Goal: Register for event/course

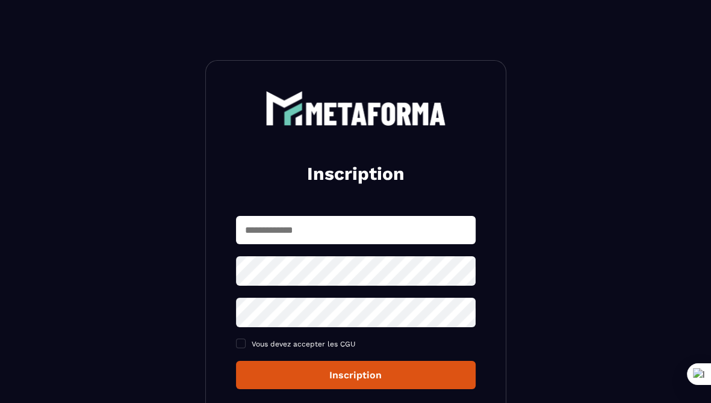
click at [266, 228] on input "text" at bounding box center [356, 230] width 240 height 28
click at [224, 148] on div "Inscription Vous devez accepter les CGU Inscription Ou Déjà membre ? Connexion" at bounding box center [355, 291] width 301 height 463
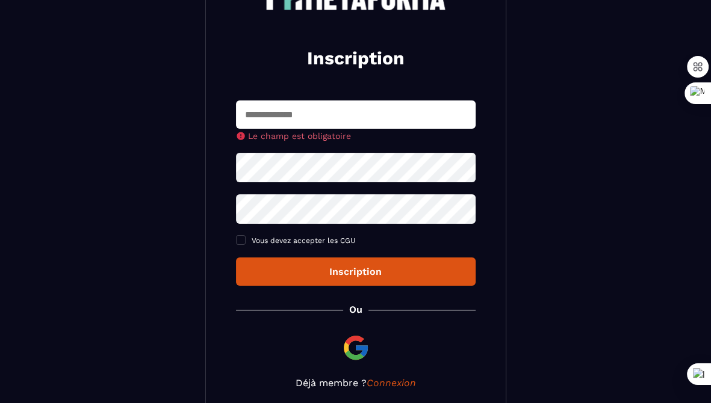
scroll to position [120, 0]
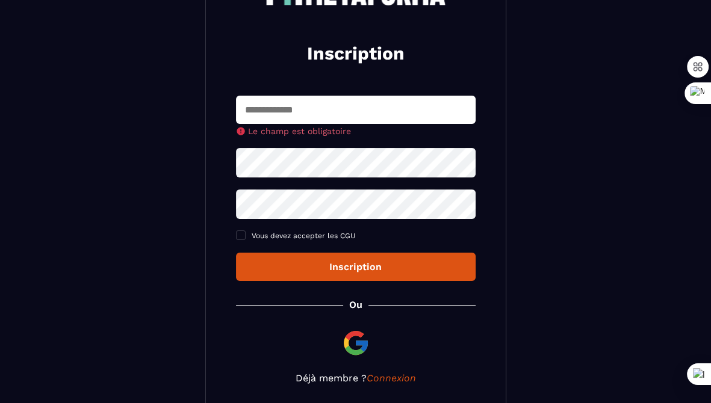
click at [337, 109] on input "text" at bounding box center [356, 110] width 240 height 28
type input "**********"
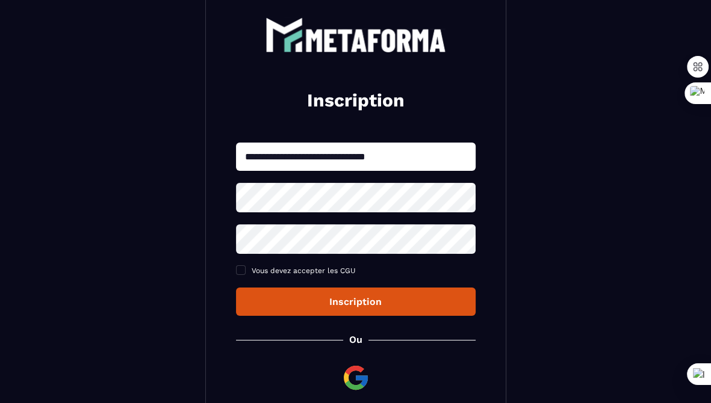
scroll to position [0, 0]
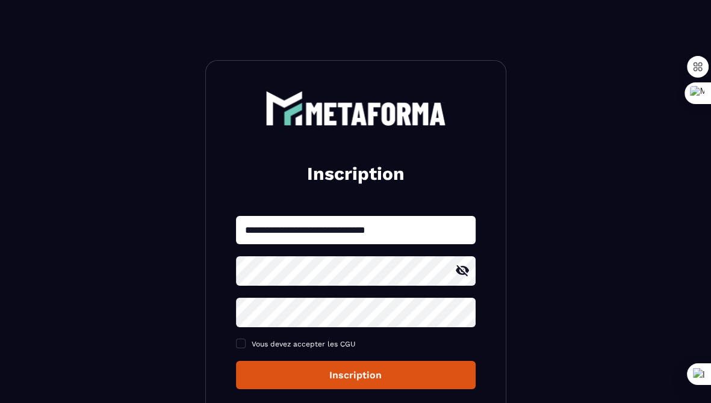
click at [462, 272] on icon at bounding box center [462, 271] width 14 height 14
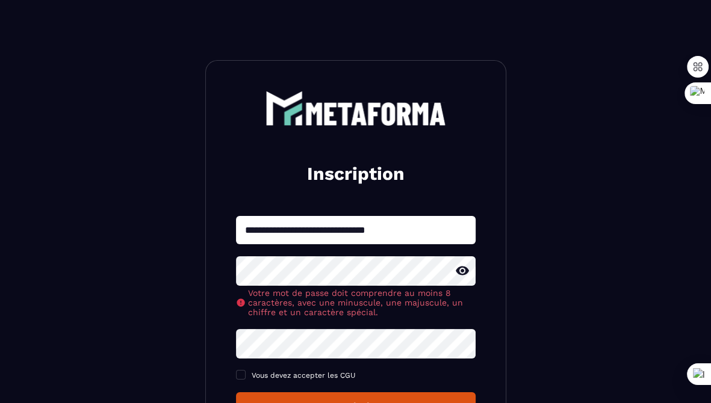
click at [268, 361] on div "**********" at bounding box center [356, 318] width 240 height 205
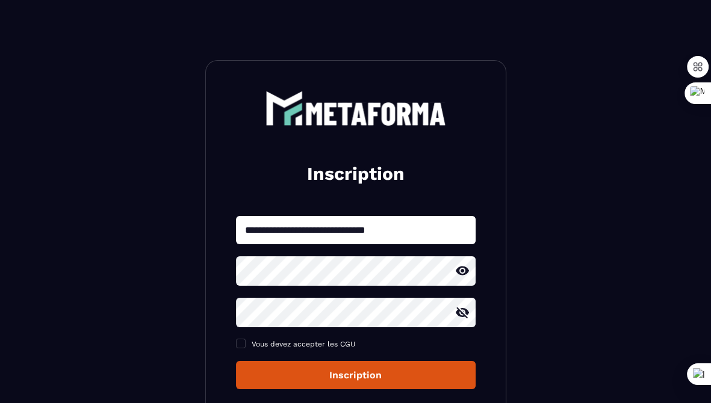
click at [467, 318] on icon at bounding box center [462, 312] width 13 height 11
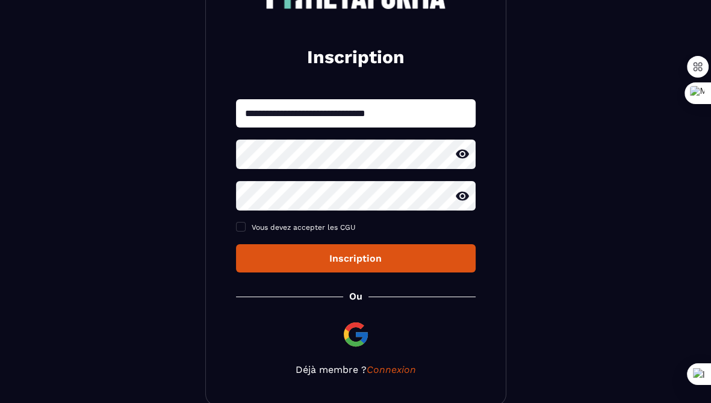
scroll to position [181, 0]
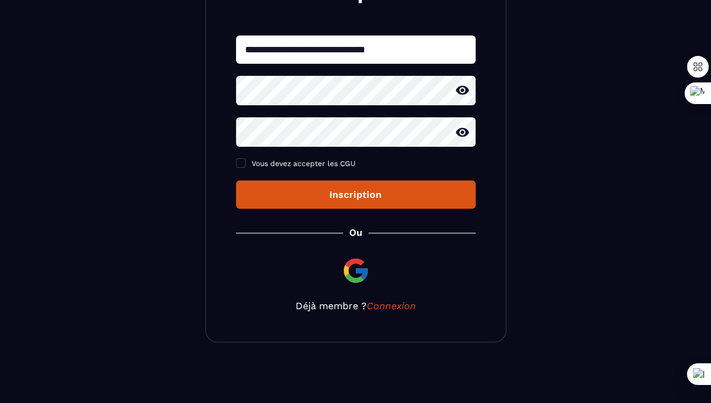
click at [350, 200] on div "Inscription" at bounding box center [356, 194] width 220 height 11
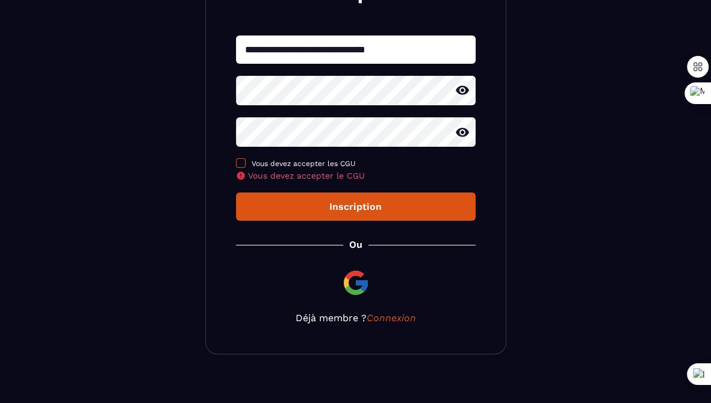
click at [238, 167] on span at bounding box center [241, 163] width 10 height 10
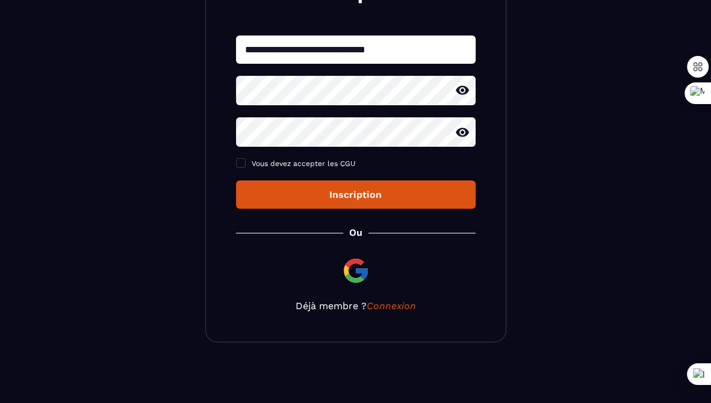
click at [354, 198] on div "Inscription" at bounding box center [356, 194] width 220 height 11
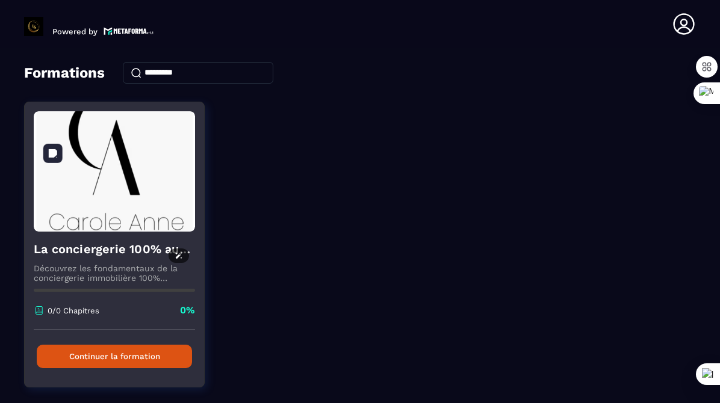
scroll to position [81, 0]
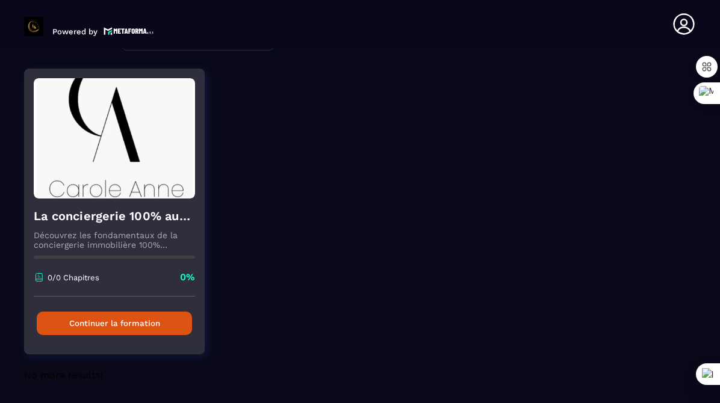
click at [121, 324] on button "Continuer la formation" at bounding box center [114, 323] width 155 height 23
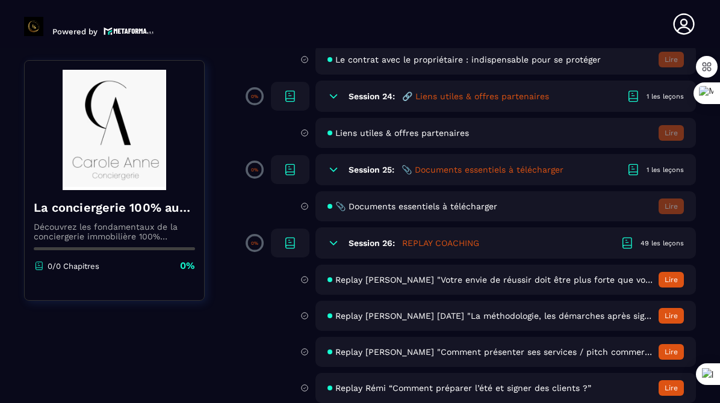
scroll to position [3493, 0]
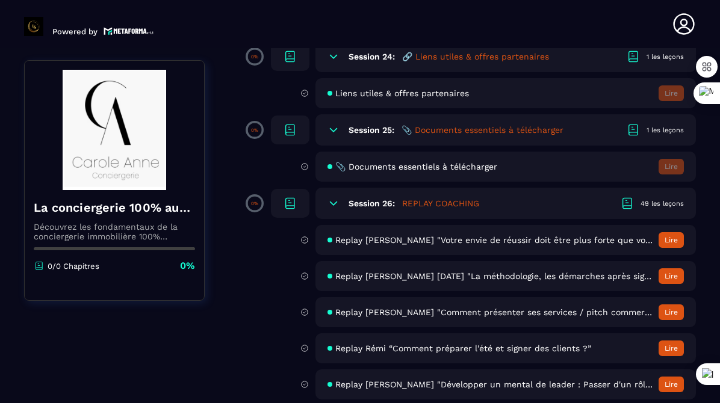
click at [388, 172] on span "📎 Documents essentiels à télécharger" at bounding box center [416, 167] width 162 height 10
click at [456, 172] on span "📎 Documents essentiels à télécharger" at bounding box center [416, 167] width 162 height 10
drag, startPoint x: 394, startPoint y: 191, endPoint x: 325, endPoint y: 197, distance: 68.9
click at [392, 172] on span "📎 Documents essentiels à télécharger" at bounding box center [416, 167] width 162 height 10
click at [306, 172] on icon at bounding box center [304, 166] width 8 height 11
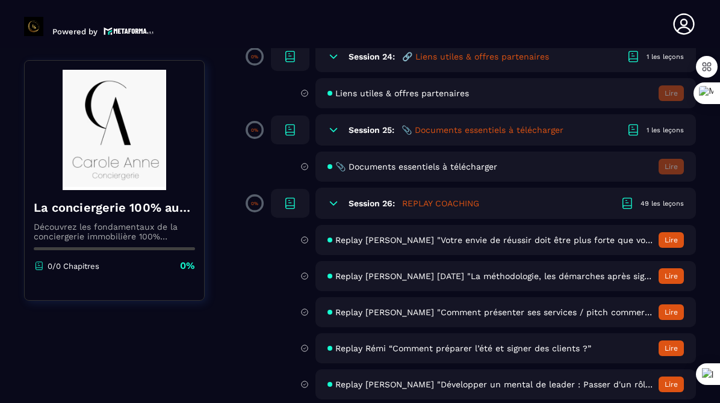
click at [410, 172] on span "📎 Documents essentiels à télécharger" at bounding box center [416, 167] width 162 height 10
click at [253, 133] on p "0%" at bounding box center [254, 130] width 7 height 5
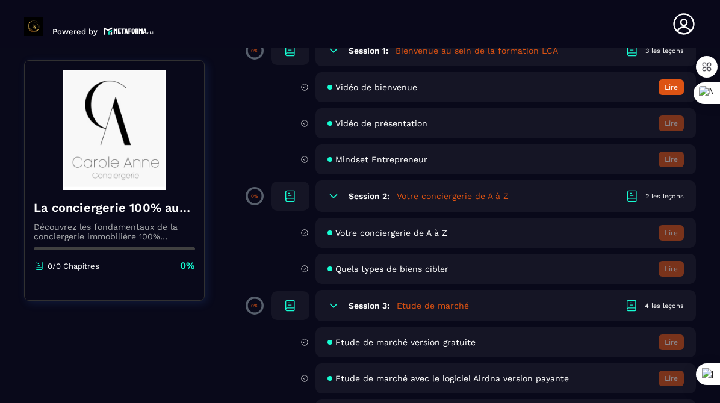
scroll to position [60, 0]
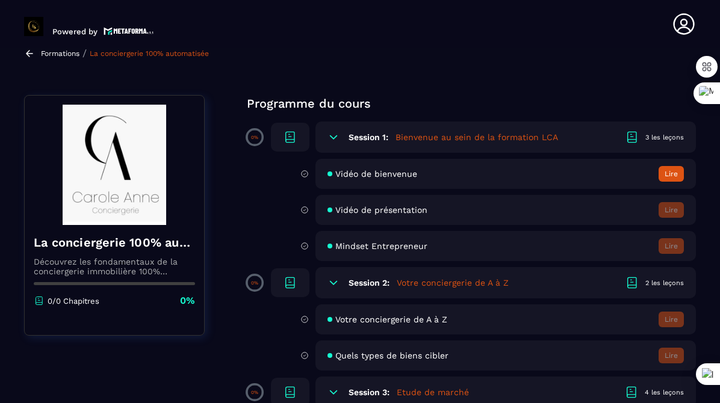
click at [672, 176] on button "Lire" at bounding box center [671, 174] width 25 height 16
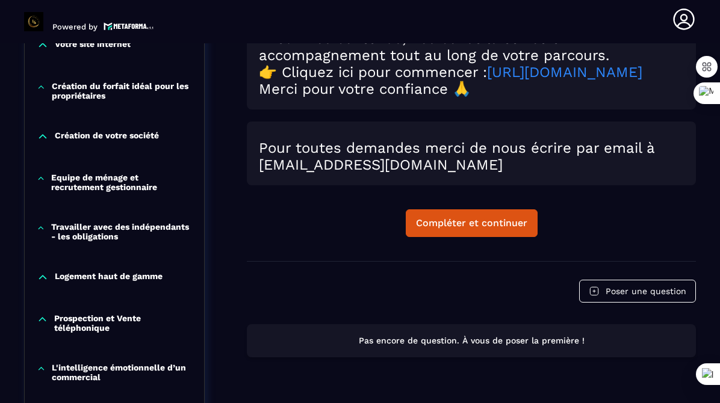
scroll to position [611, 0]
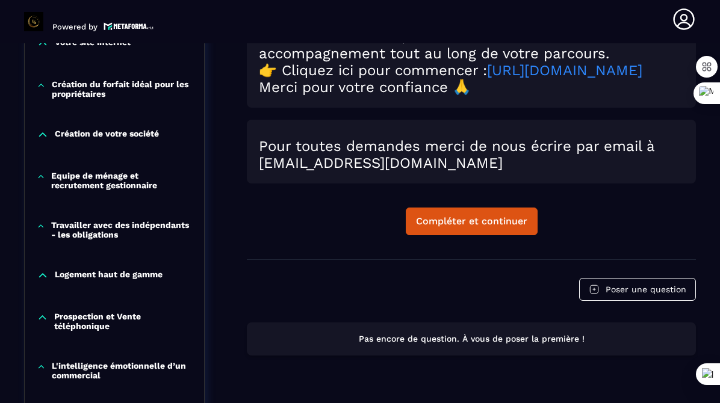
click at [487, 79] on link "https://form.typeform.com/to/SGR8mLz6" at bounding box center [564, 70] width 155 height 17
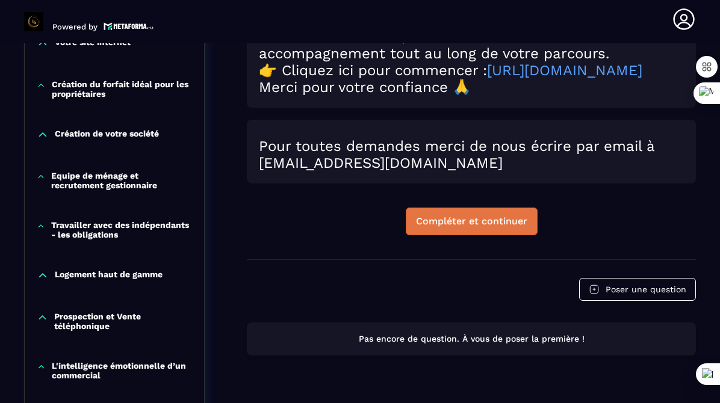
click at [487, 228] on div "Compléter et continuer" at bounding box center [471, 222] width 111 height 12
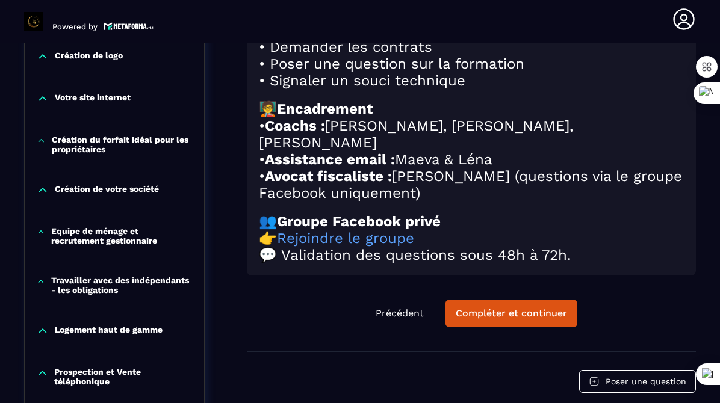
scroll to position [611, 0]
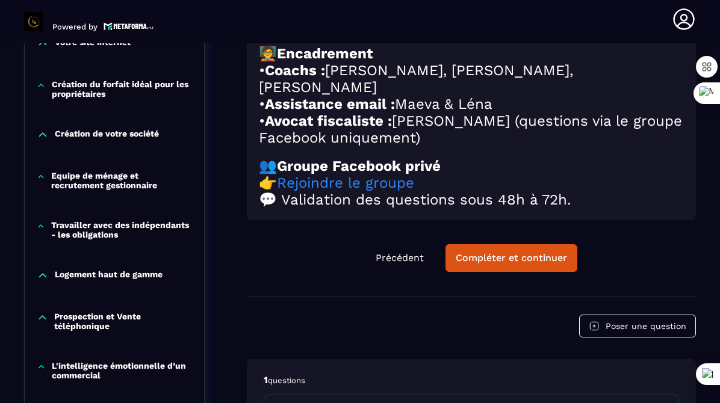
click at [342, 191] on link "Rejoindre le groupe" at bounding box center [345, 183] width 137 height 17
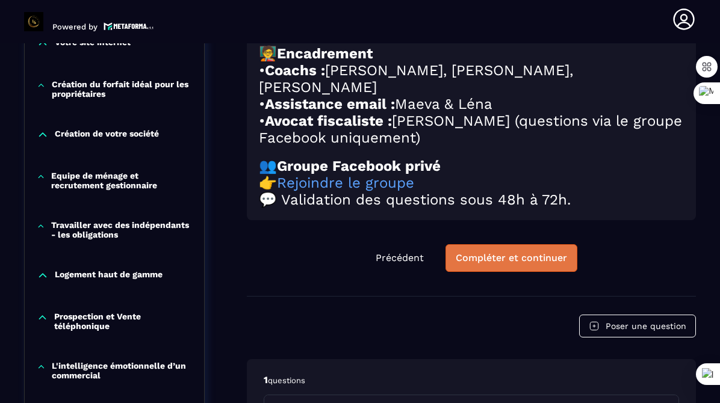
click at [515, 264] on div "Compléter et continuer" at bounding box center [511, 258] width 111 height 12
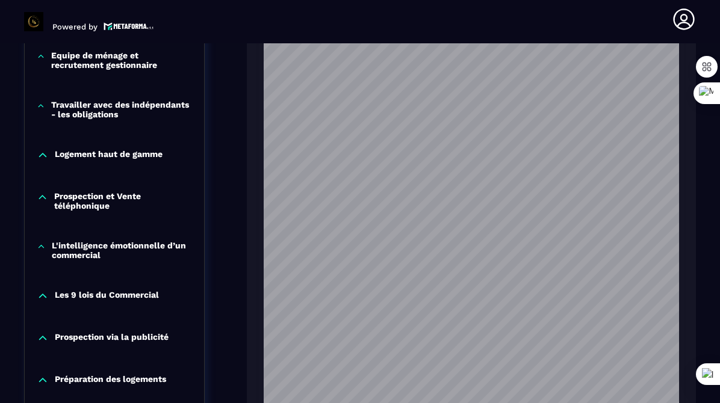
scroll to position [912, 0]
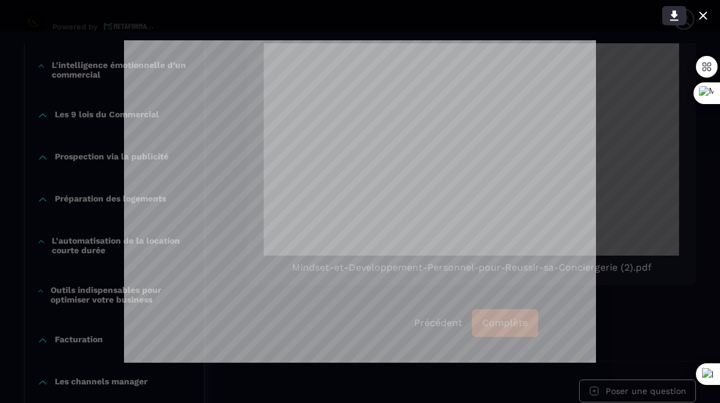
click at [673, 14] on icon at bounding box center [674, 16] width 8 height 10
click at [658, 105] on div at bounding box center [360, 201] width 720 height 403
click at [701, 16] on icon at bounding box center [703, 15] width 14 height 14
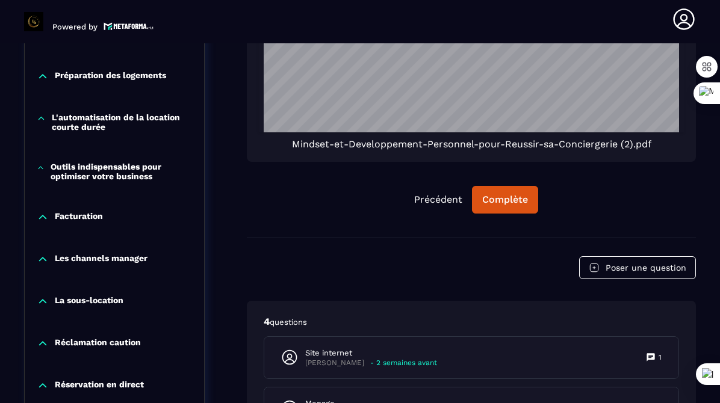
scroll to position [1093, 0]
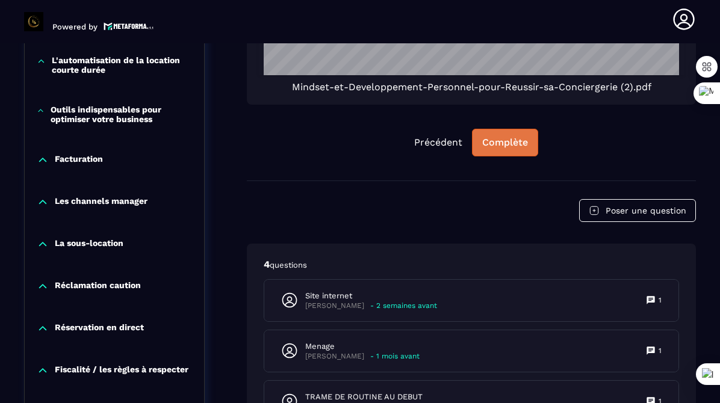
click at [505, 149] on div "Complète" at bounding box center [505, 143] width 46 height 12
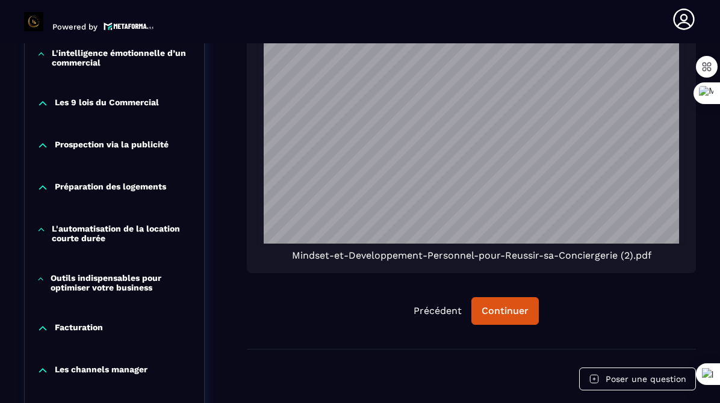
scroll to position [973, 0]
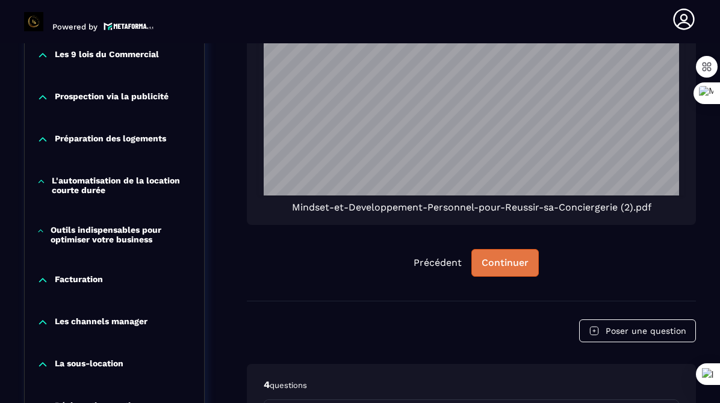
click at [509, 269] on div "Continuer" at bounding box center [505, 263] width 47 height 12
click at [500, 269] on div "Continuer" at bounding box center [505, 263] width 47 height 12
click at [499, 269] on div "Continuer" at bounding box center [505, 263] width 47 height 12
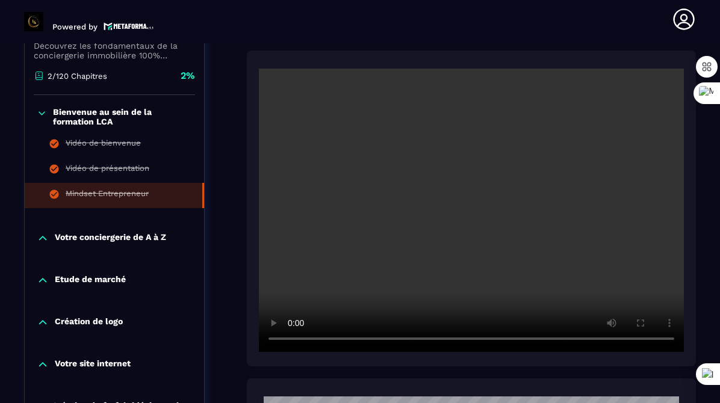
scroll to position [310, 0]
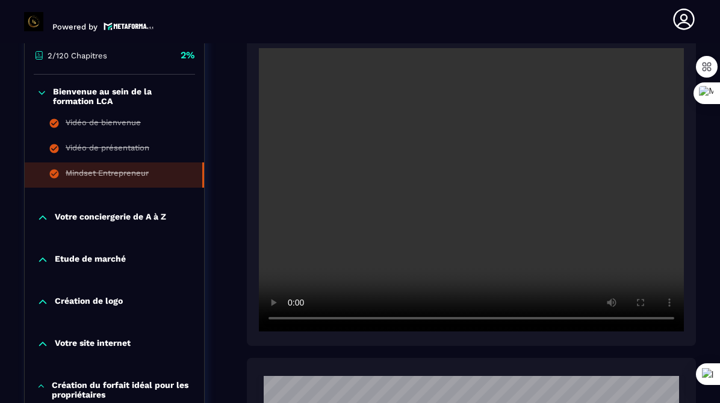
click at [101, 224] on p "Votre conciergerie de A à Z" at bounding box center [110, 218] width 111 height 12
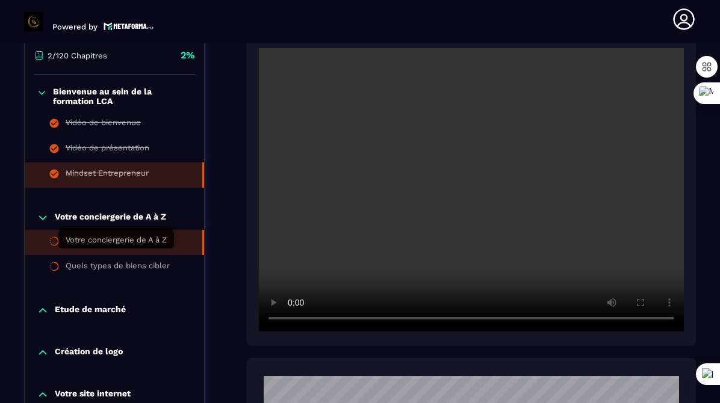
click at [120, 249] on div "Votre conciergerie de A à Z" at bounding box center [116, 242] width 101 height 13
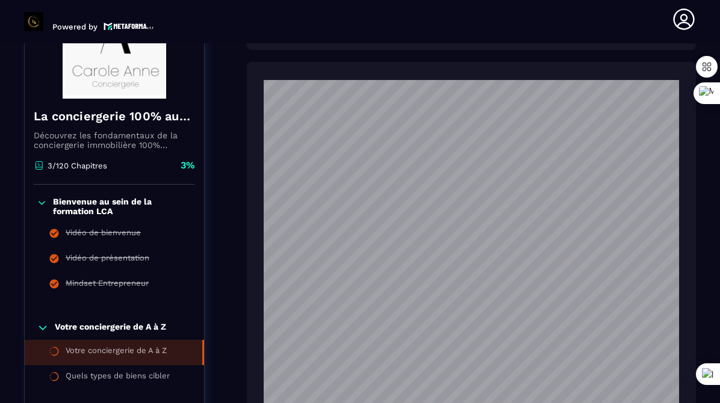
scroll to position [903, 0]
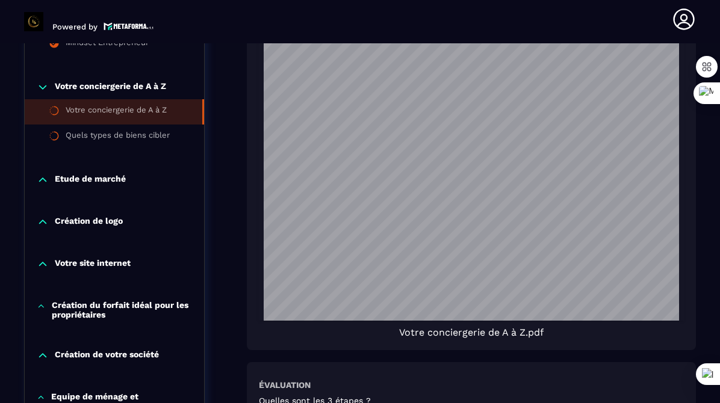
click at [98, 174] on p "Etude de marché" at bounding box center [90, 180] width 71 height 12
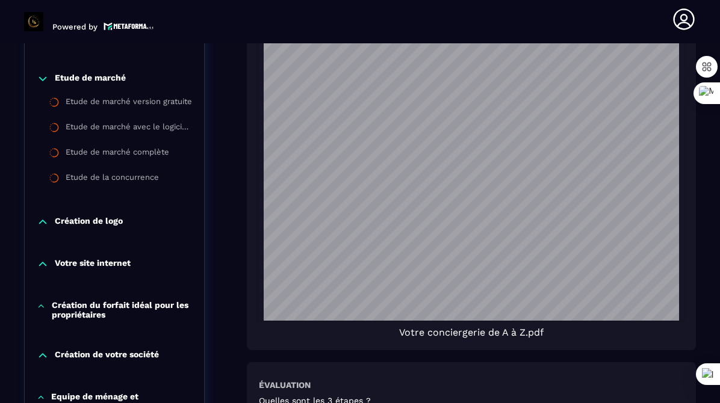
click at [99, 216] on p "Création de logo" at bounding box center [89, 222] width 68 height 12
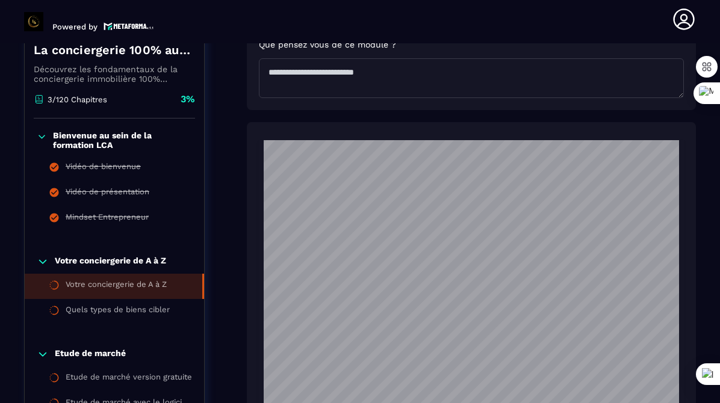
scroll to position [0, 0]
click at [104, 280] on div "Votre conciergerie de A à Z" at bounding box center [116, 286] width 101 height 13
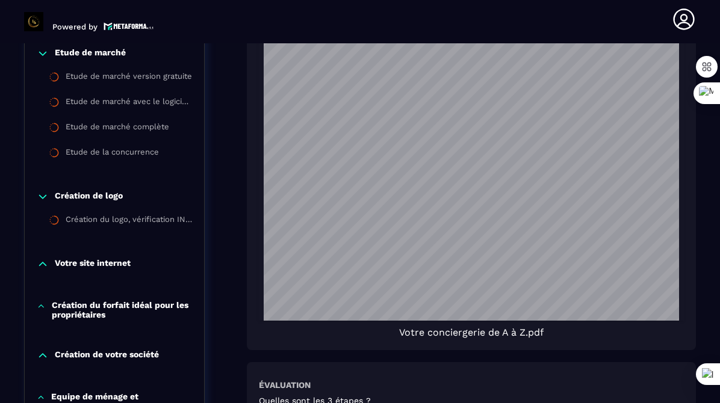
scroll to position [694, 0]
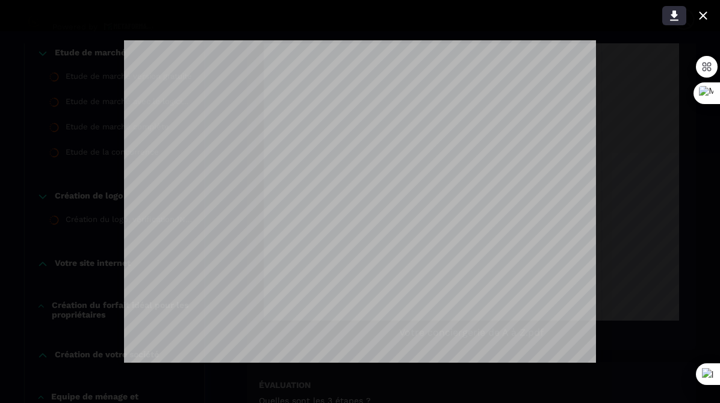
click at [674, 16] on icon at bounding box center [674, 16] width 8 height 10
click at [701, 16] on icon at bounding box center [703, 15] width 14 height 14
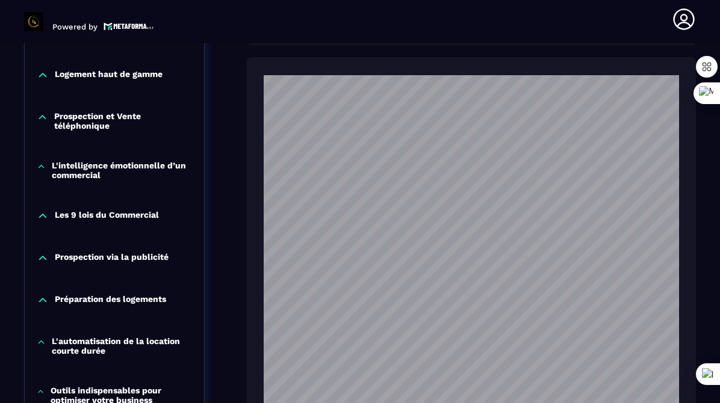
scroll to position [251, 0]
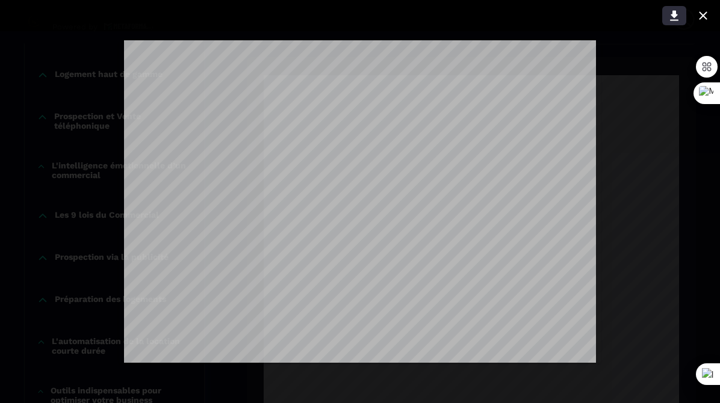
click at [672, 13] on icon at bounding box center [674, 15] width 14 height 14
click at [703, 14] on icon at bounding box center [703, 15] width 14 height 14
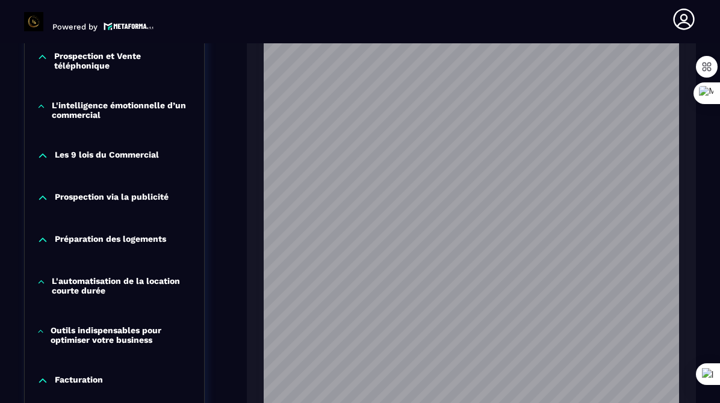
scroll to position [1626, 0]
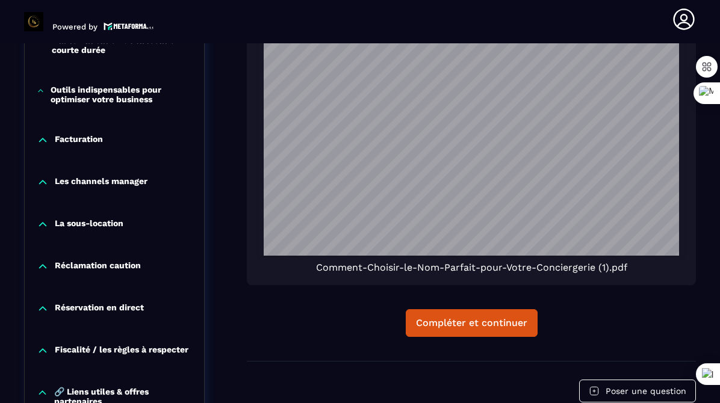
click at [624, 273] on span "Comment-Choisir-le-Nom-Parfait-pour-Votre-Conciergerie (1).pdf" at bounding box center [471, 267] width 311 height 11
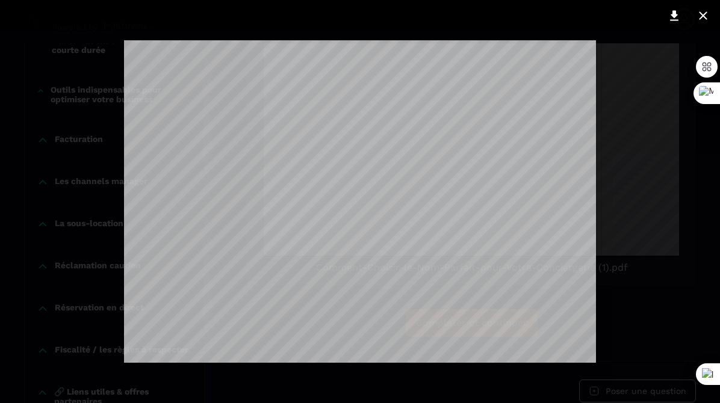
scroll to position [510, 0]
drag, startPoint x: 703, startPoint y: 13, endPoint x: 692, endPoint y: 22, distance: 14.1
click at [703, 13] on icon at bounding box center [703, 15] width 14 height 14
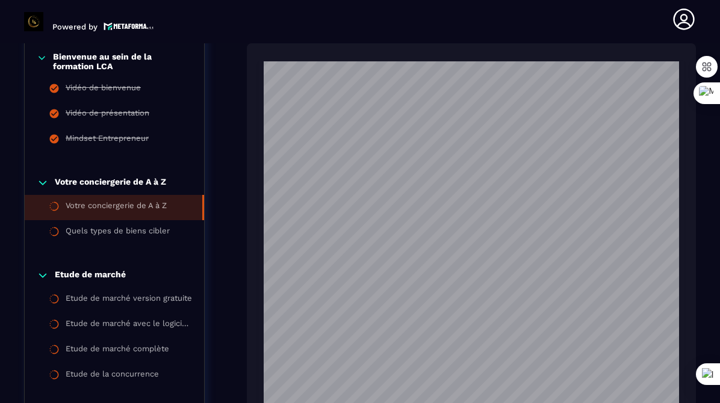
scroll to position [647, 0]
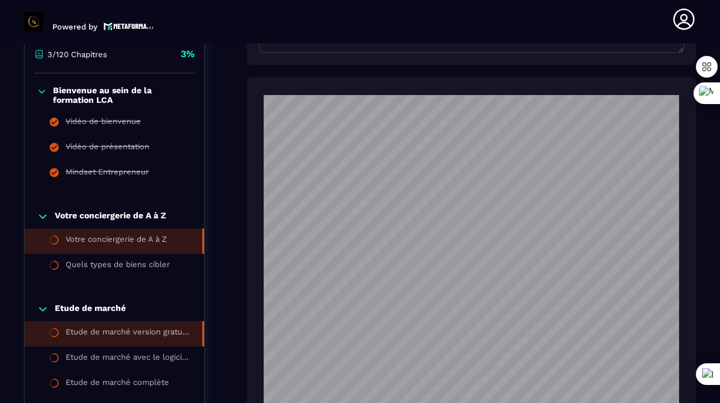
click at [154, 328] on div "Etude de marché version gratuite" at bounding box center [128, 334] width 125 height 13
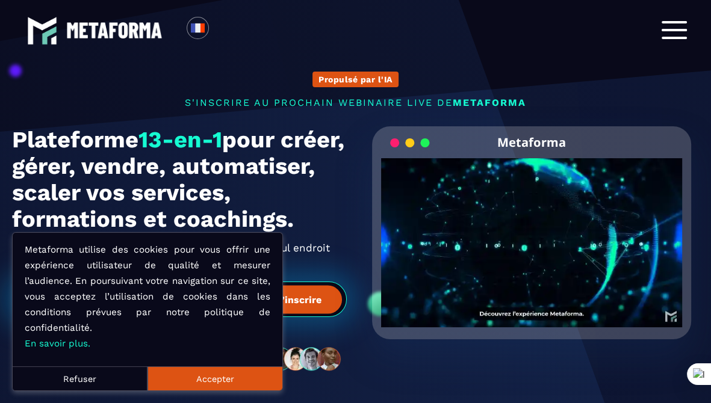
click at [84, 376] on button "Refuser" at bounding box center [80, 379] width 135 height 24
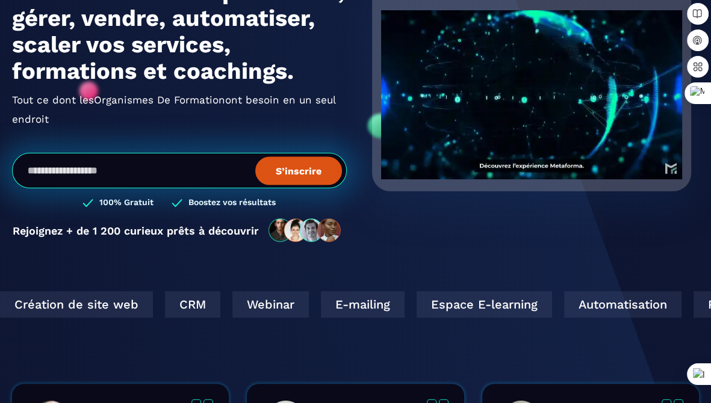
scroll to position [181, 0]
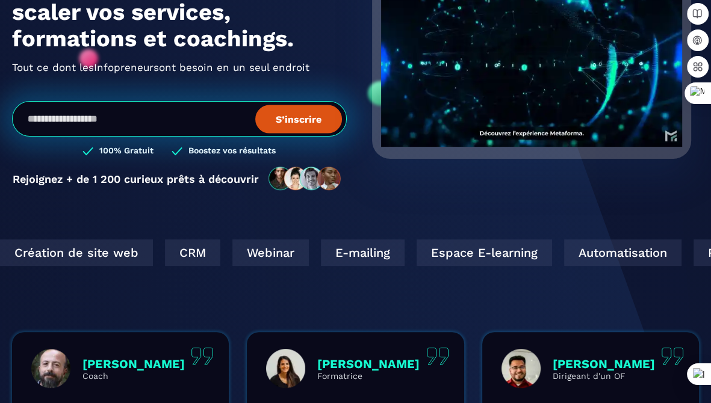
click at [91, 137] on input "email" at bounding box center [179, 119] width 335 height 36
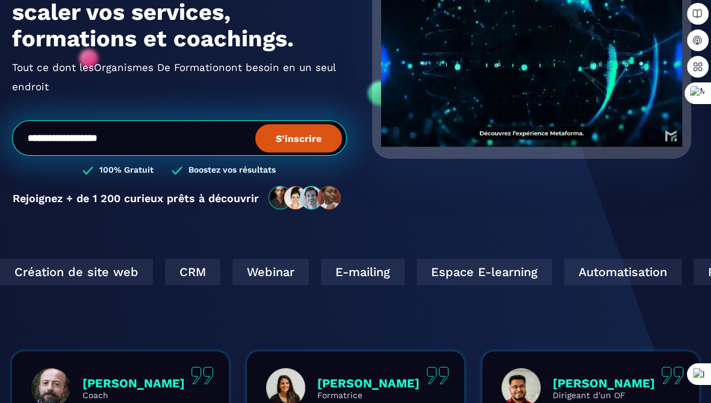
click at [113, 156] on input "**********" at bounding box center [179, 138] width 335 height 36
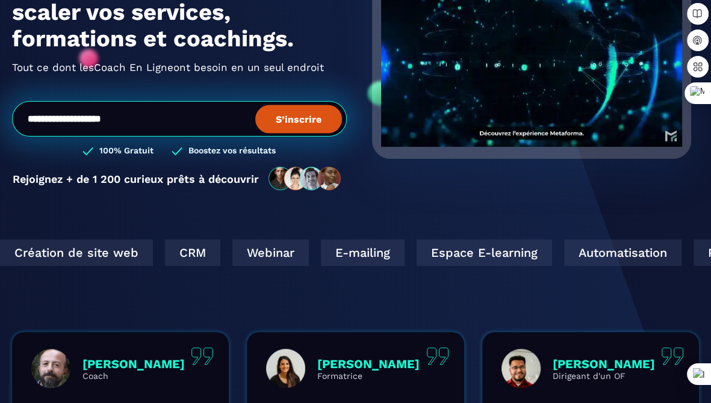
type input "**********"
click at [307, 133] on button "S’inscrire" at bounding box center [298, 119] width 87 height 28
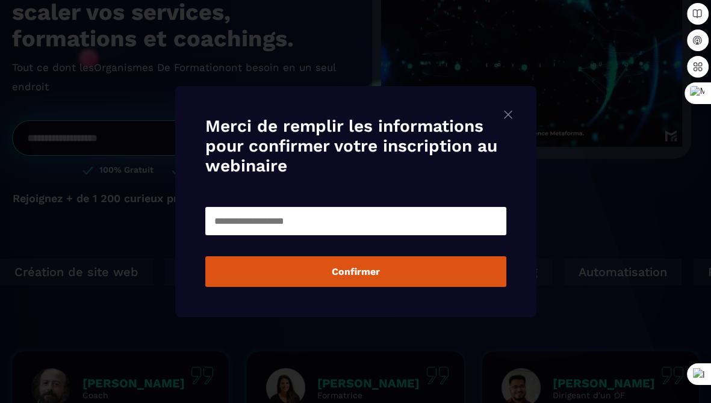
click at [275, 230] on input "Modal window" at bounding box center [355, 221] width 301 height 28
type input "**********"
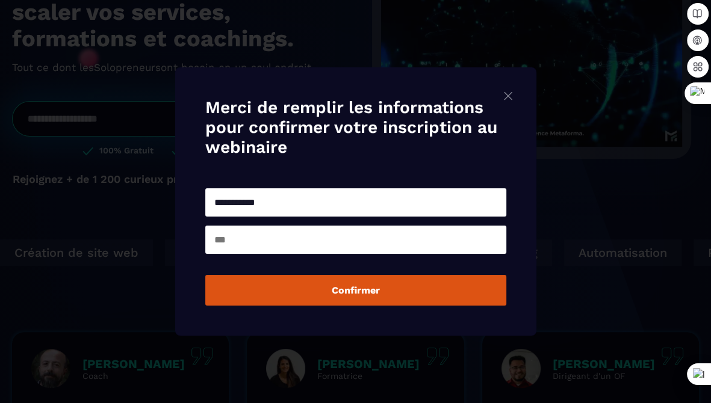
click at [282, 249] on input "Modal window" at bounding box center [355, 240] width 301 height 28
type input "*******"
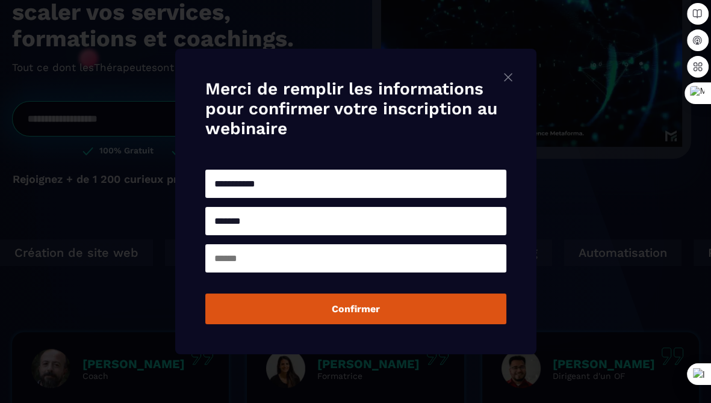
type input "******"
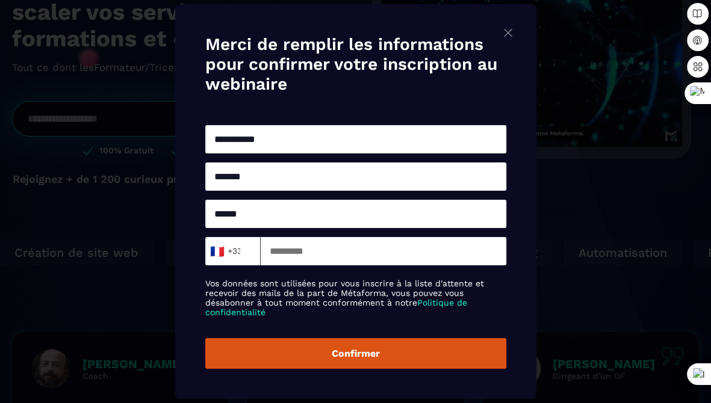
click at [288, 255] on input "Modal window" at bounding box center [384, 251] width 246 height 28
type input "*********"
click at [361, 367] on button "Confirmer" at bounding box center [355, 353] width 301 height 31
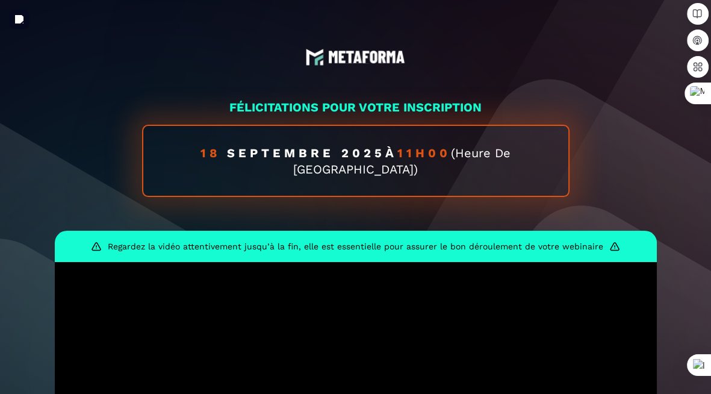
scroll to position [338, 0]
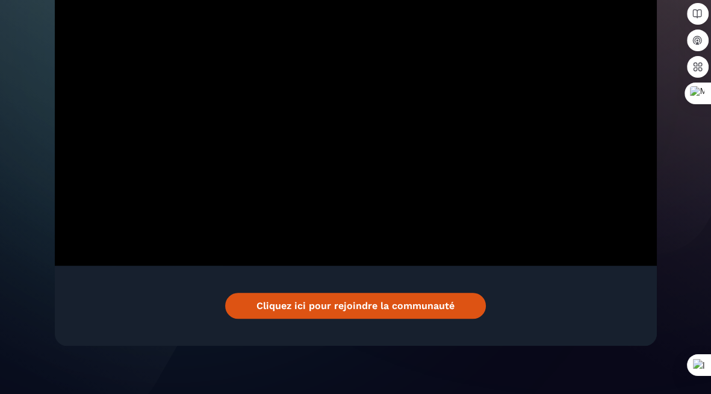
click at [394, 317] on link "Cliquez ici pour rejoindre la communauté" at bounding box center [355, 306] width 261 height 26
click at [356, 315] on link "Cliquez ici pour rejoindre la communauté" at bounding box center [355, 306] width 261 height 26
click at [364, 316] on link "Cliquez ici pour rejoindre la communauté" at bounding box center [355, 306] width 261 height 26
click at [40, 108] on img at bounding box center [354, 114] width 708 height 904
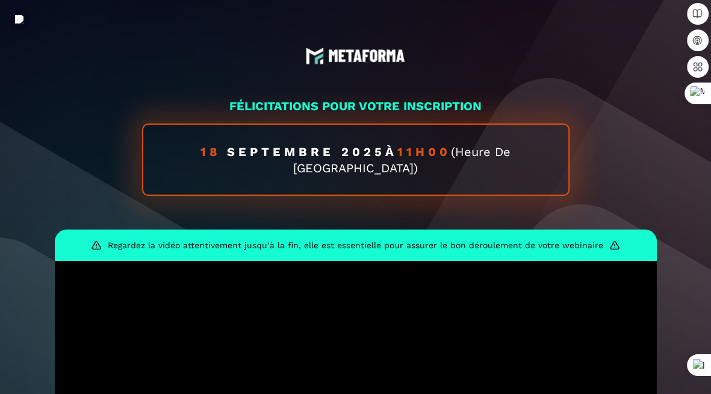
scroll to position [0, 0]
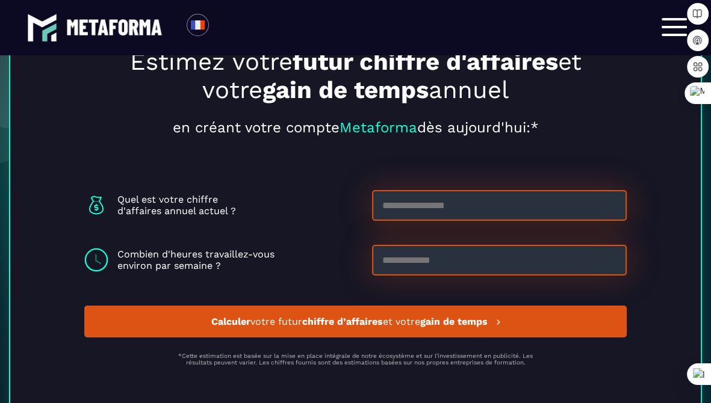
scroll to position [3528, 0]
